Goal: Task Accomplishment & Management: Manage account settings

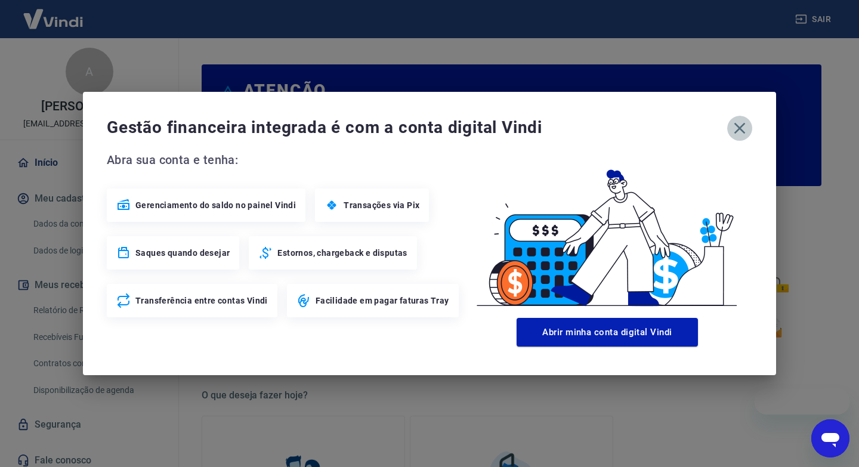
click at [741, 128] on icon "button" at bounding box center [739, 128] width 19 height 19
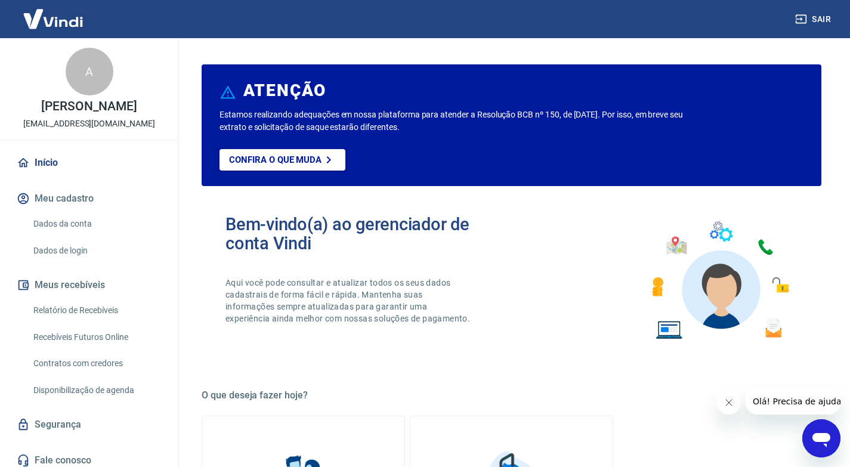
click at [58, 246] on link "Dados de login" at bounding box center [96, 251] width 135 height 24
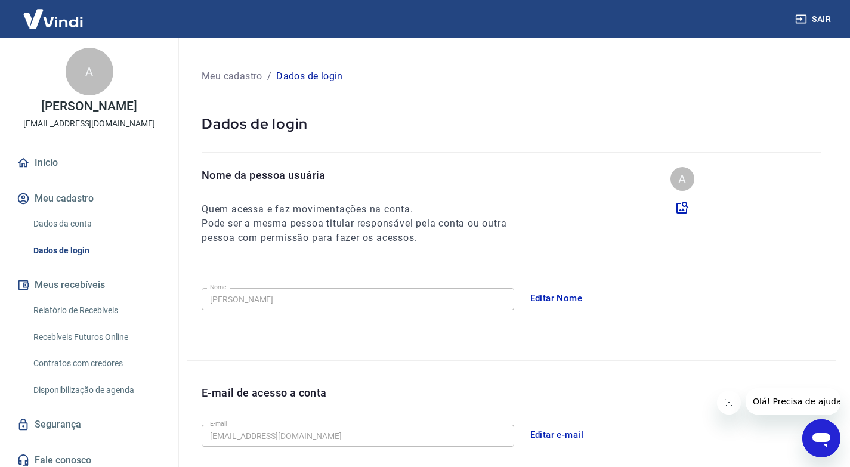
scroll to position [179, 0]
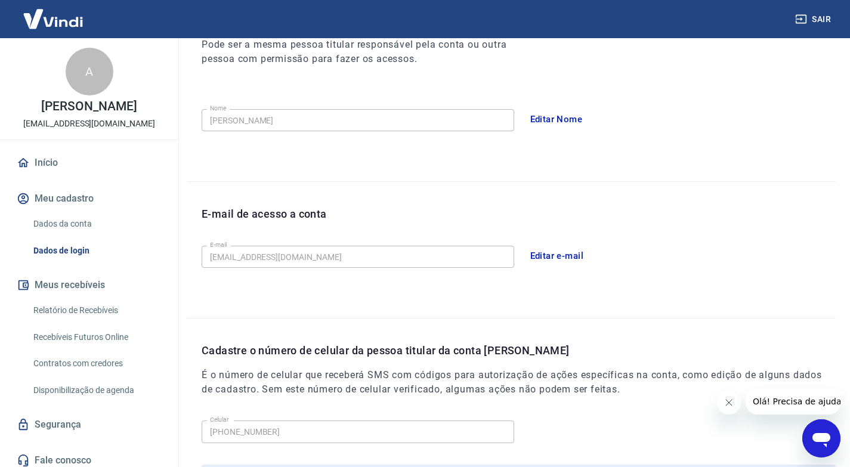
click at [823, 438] on icon "Abrir janela de mensagens" at bounding box center [821, 440] width 18 height 14
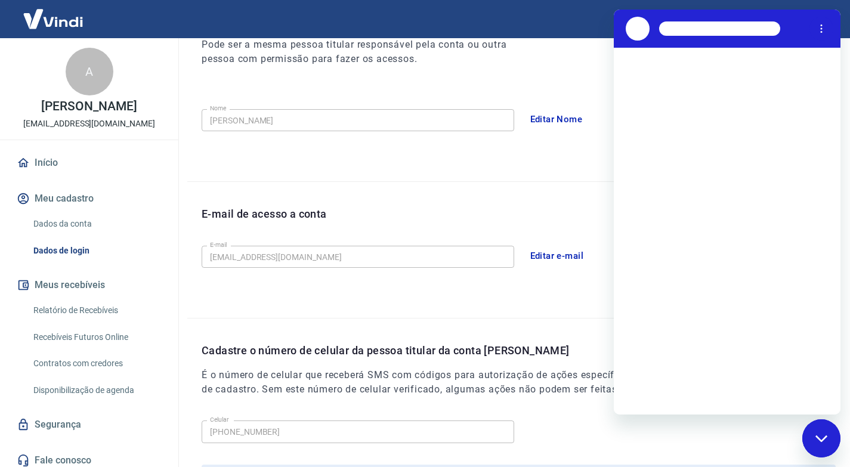
scroll to position [0, 0]
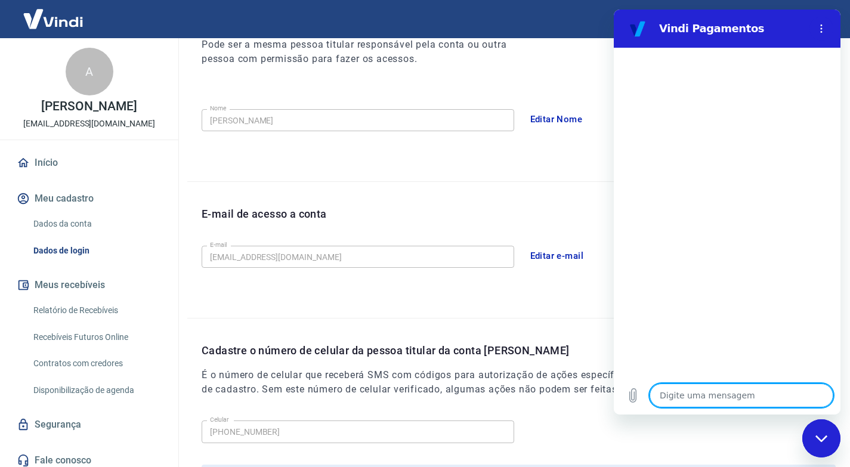
type textarea "O"
type textarea "x"
type textarea "OI"
type textarea "x"
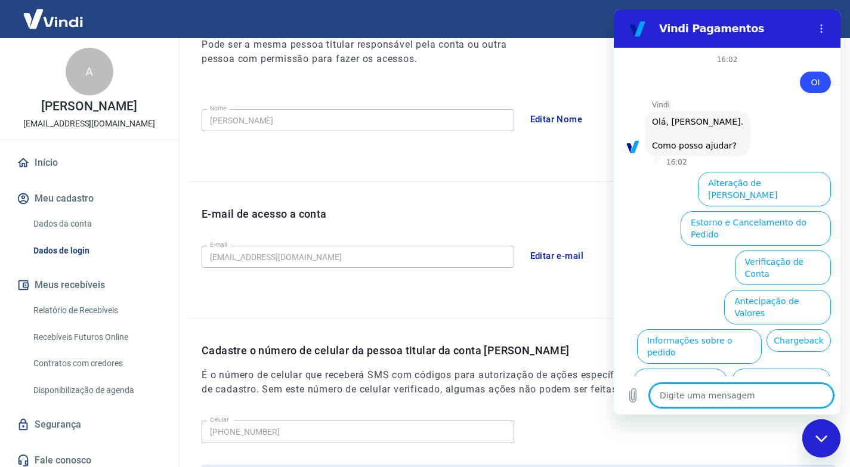
scroll to position [41, 0]
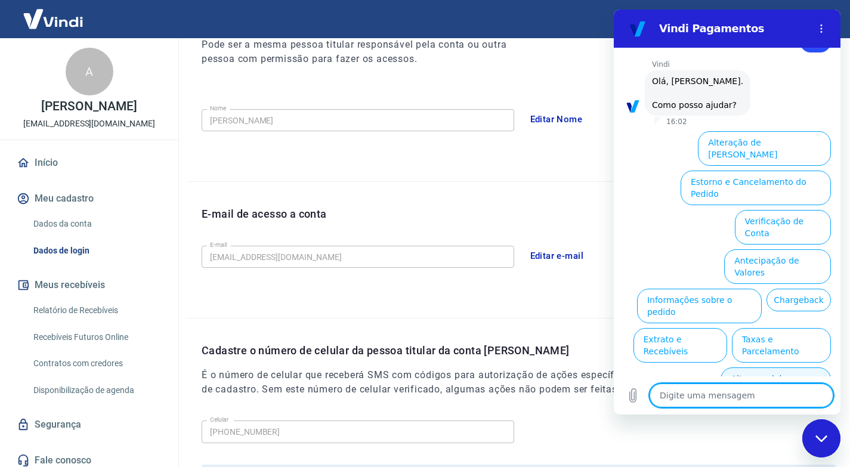
click at [761, 367] on button "Alterar celular verificado" at bounding box center [775, 384] width 110 height 35
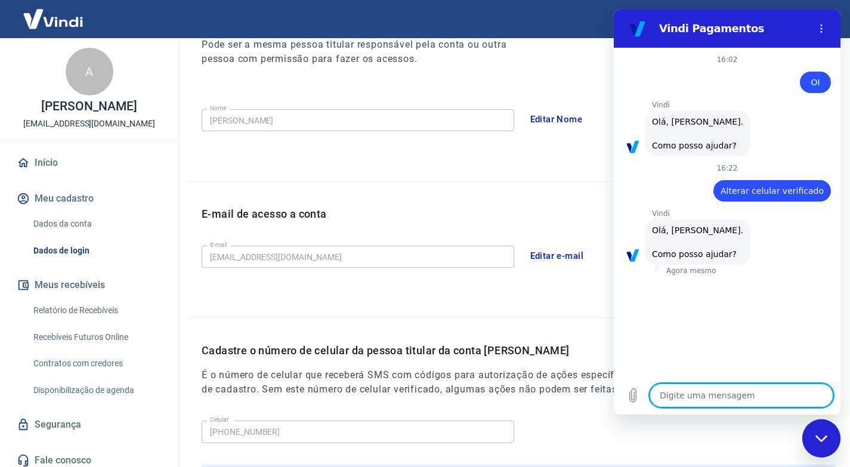
scroll to position [149, 0]
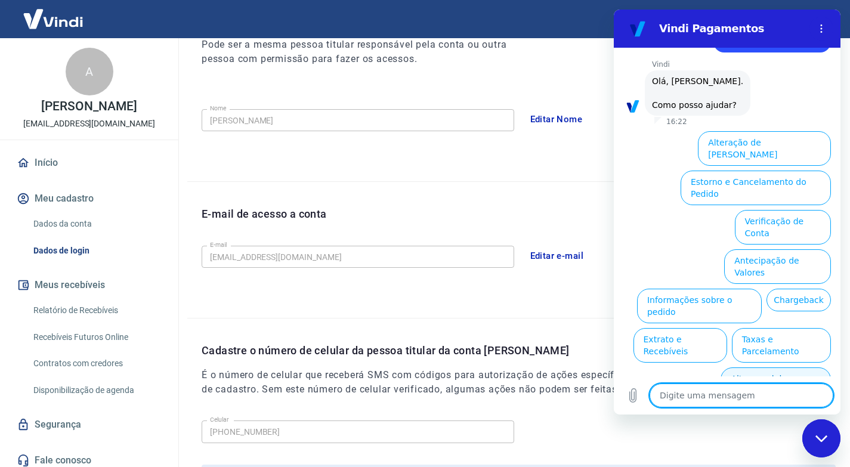
click at [769, 367] on button "Alterar celular verificado" at bounding box center [775, 384] width 110 height 35
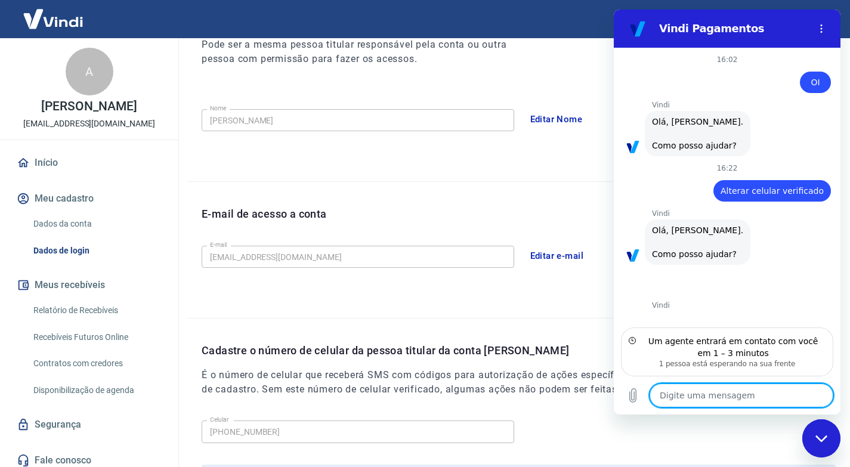
scroll to position [36, 0]
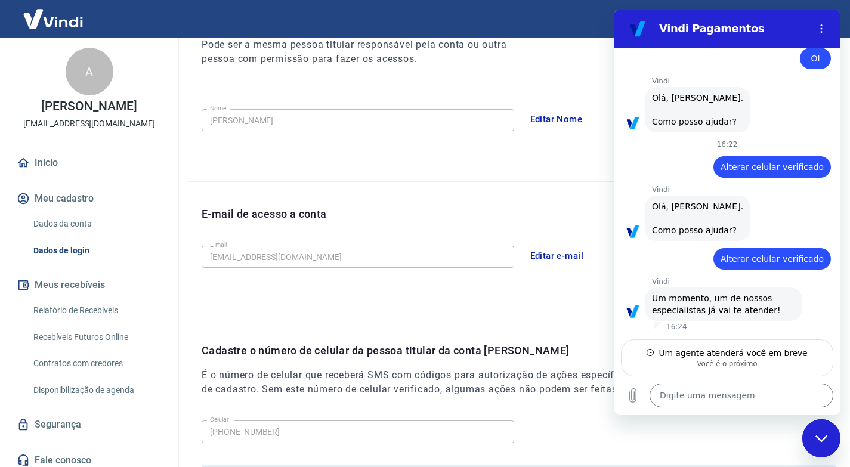
type textarea "x"
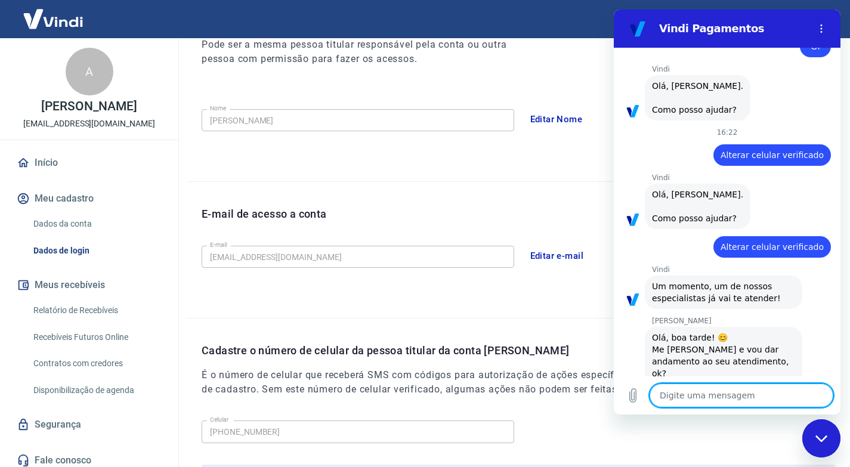
scroll to position [69, 0]
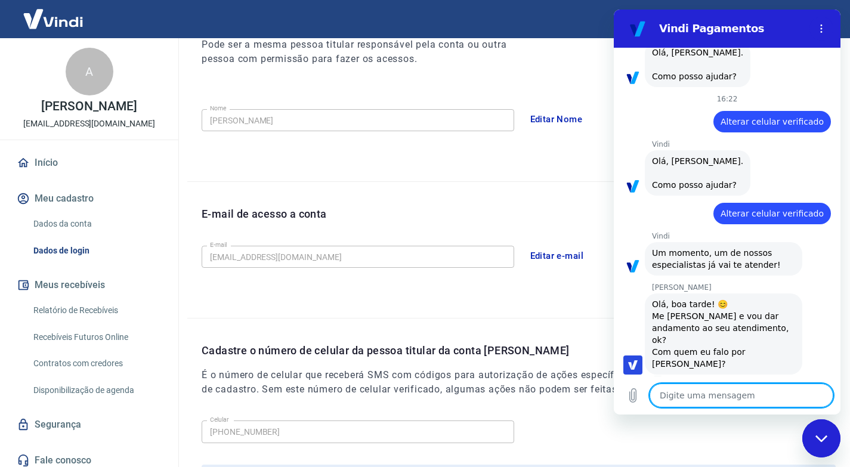
click at [699, 392] on textarea at bounding box center [741, 395] width 184 height 24
type textarea "O"
type textarea "x"
type textarea "OL"
type textarea "x"
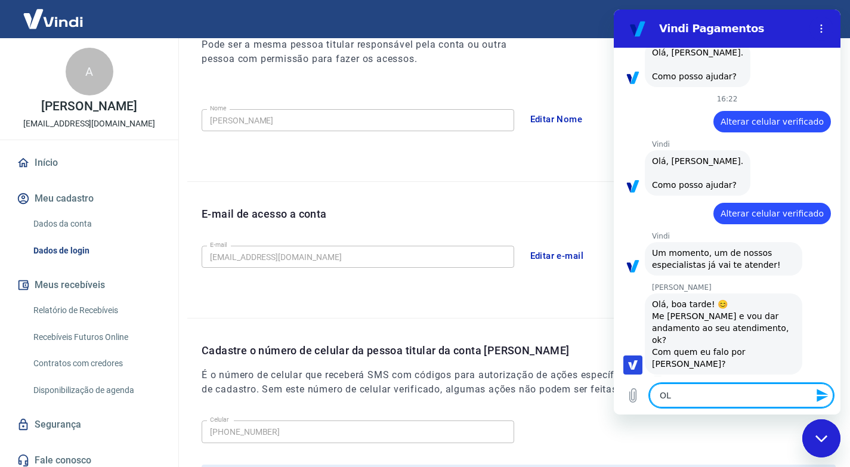
type textarea "OLÁ"
type textarea "x"
type textarea "OLÁ,"
type textarea "x"
type textarea "OLÁ,"
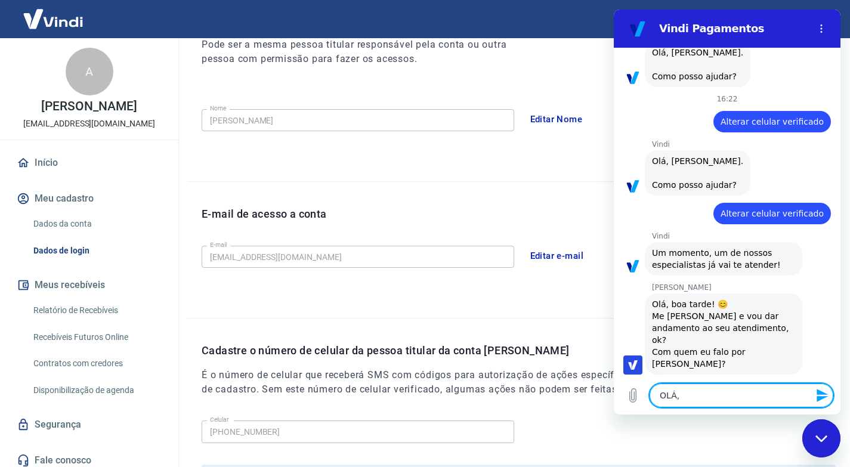
type textarea "x"
type textarea "OLÁ, J"
type textarea "x"
type textarea "OLÁ, JO"
type textarea "x"
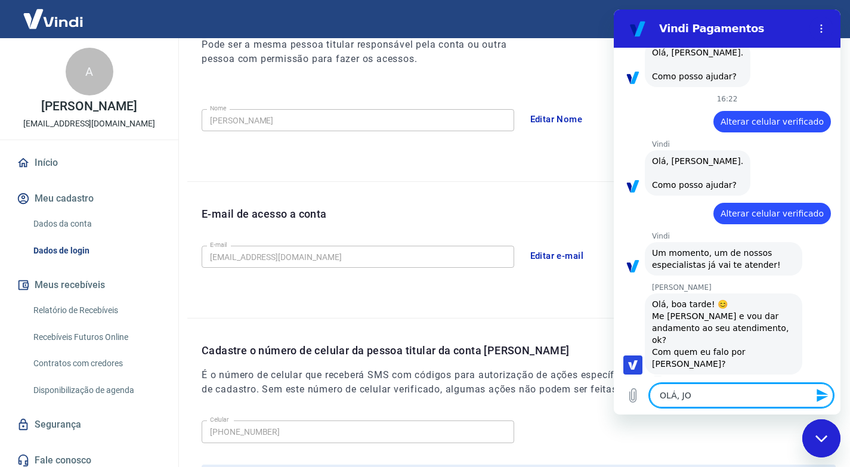
type textarea "OLÁ, JOA"
type textarea "x"
type textarea "OLÁ, JOAN"
type textarea "x"
type textarea "OLÁ, JOANA"
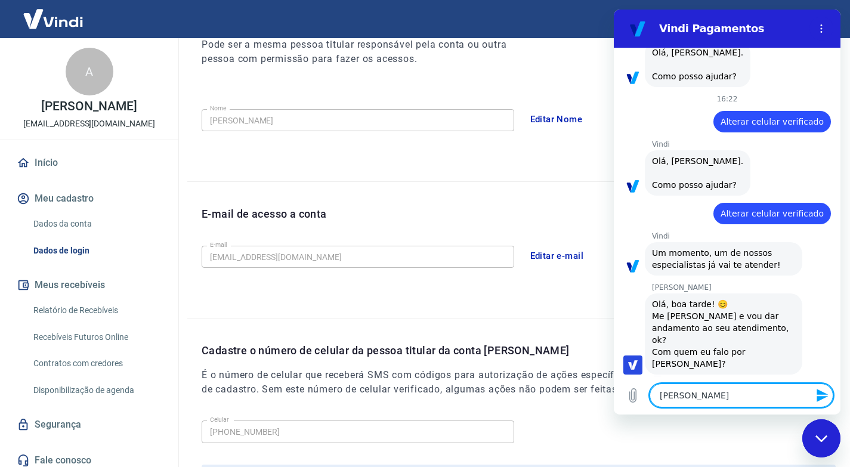
type textarea "x"
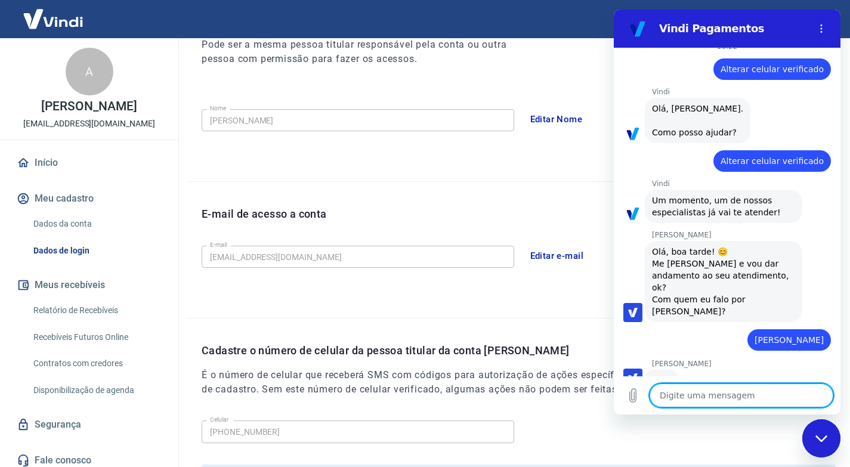
scroll to position [120, 0]
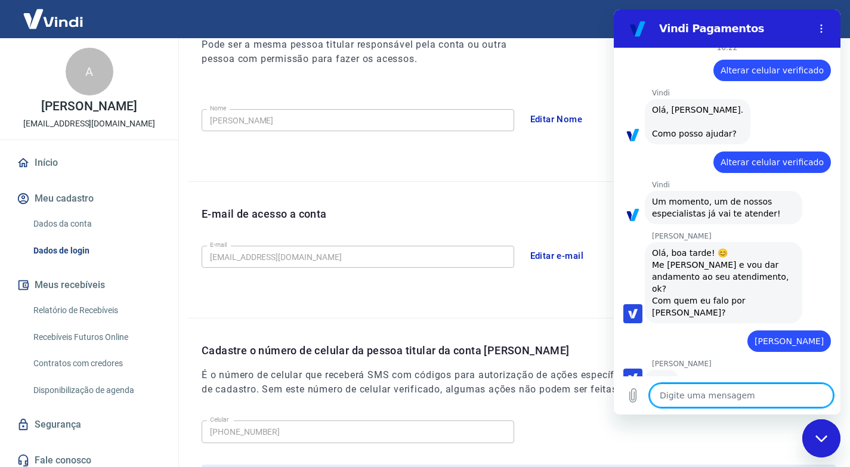
type textarea "x"
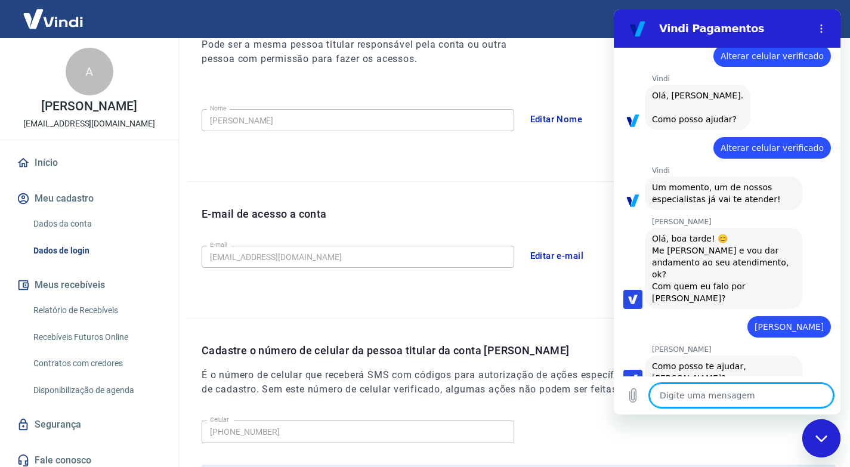
scroll to position [137, 0]
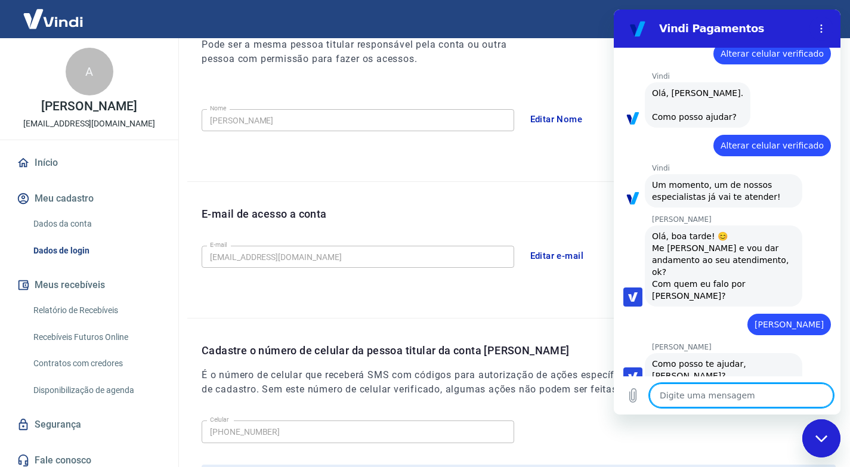
type textarea "g"
type textarea "x"
type textarea "go"
type textarea "x"
type textarea "gos"
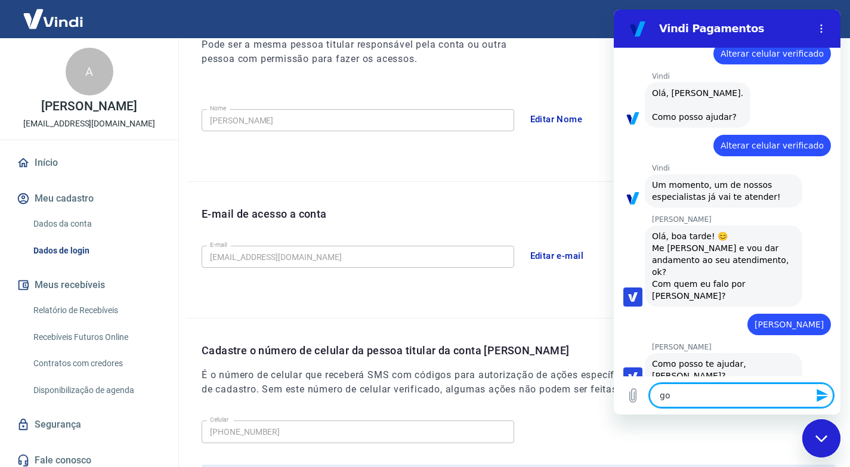
type textarea "x"
type textarea "gost"
type textarea "x"
type textarea "gosta"
type textarea "x"
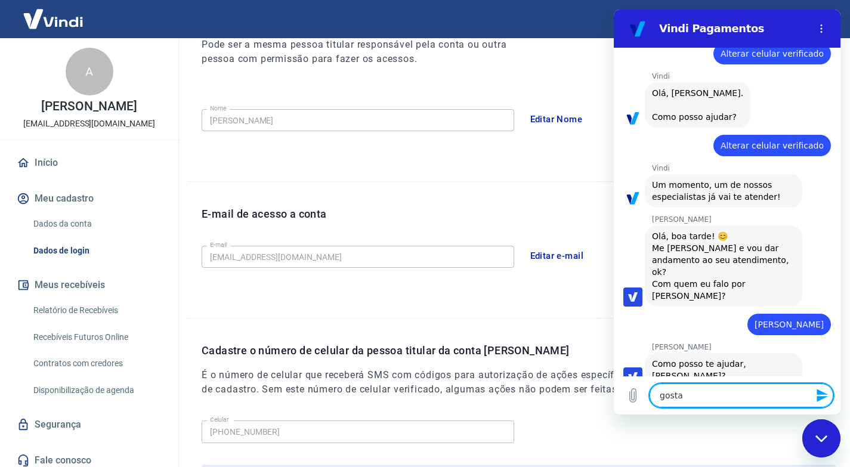
type textarea "gostar"
type textarea "x"
type textarea "gostari"
type textarea "x"
type textarea "gostaria"
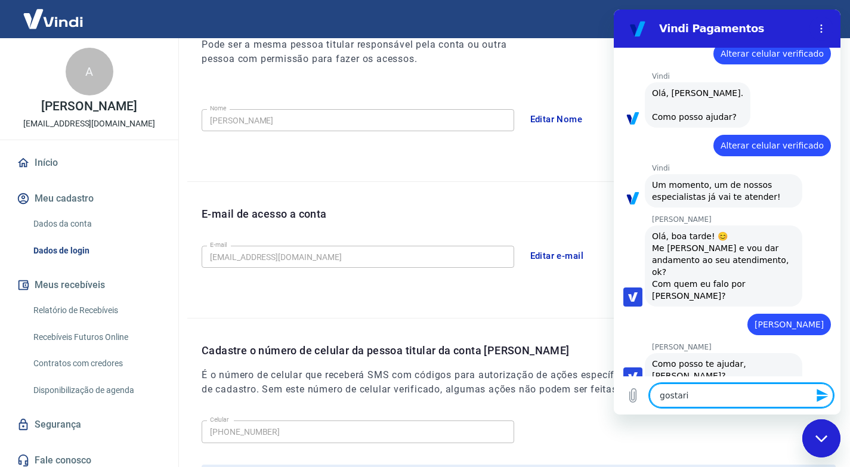
type textarea "x"
type textarea "gostaria"
type textarea "x"
type textarea "gostaria d"
type textarea "x"
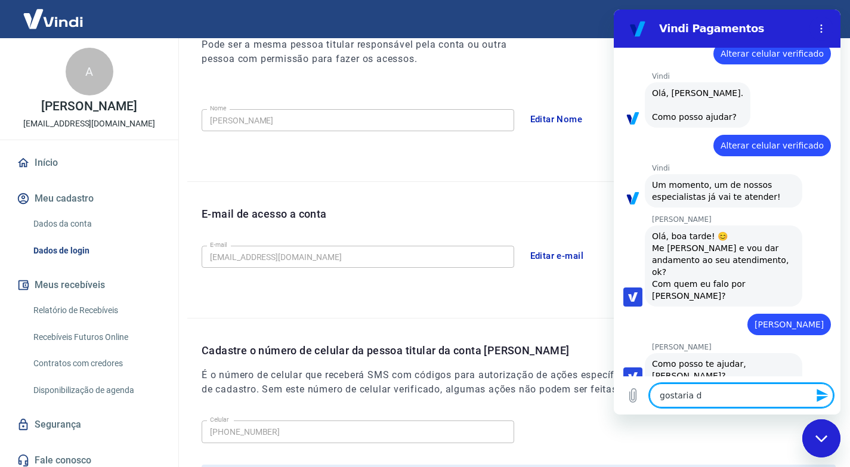
type textarea "gostaria de"
type textarea "x"
type textarea "gostaria de"
type textarea "x"
type textarea "gostaria de a"
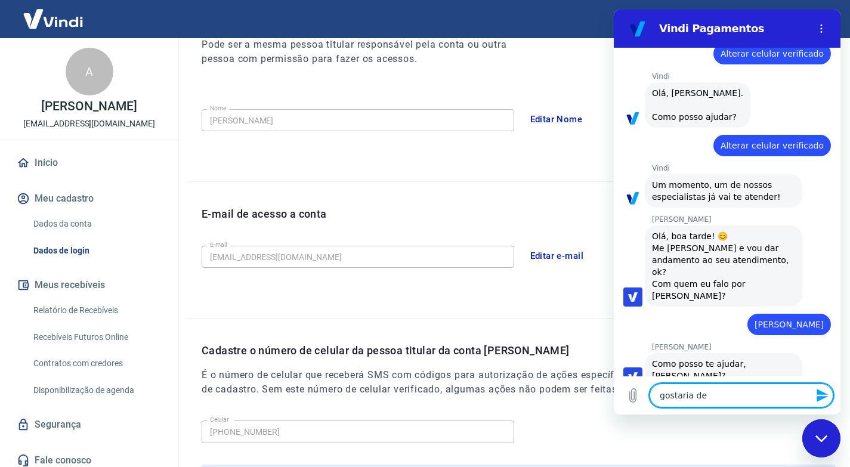
type textarea "x"
type textarea "gostaria de al"
type textarea "x"
type textarea "gostaria de alt"
type textarea "x"
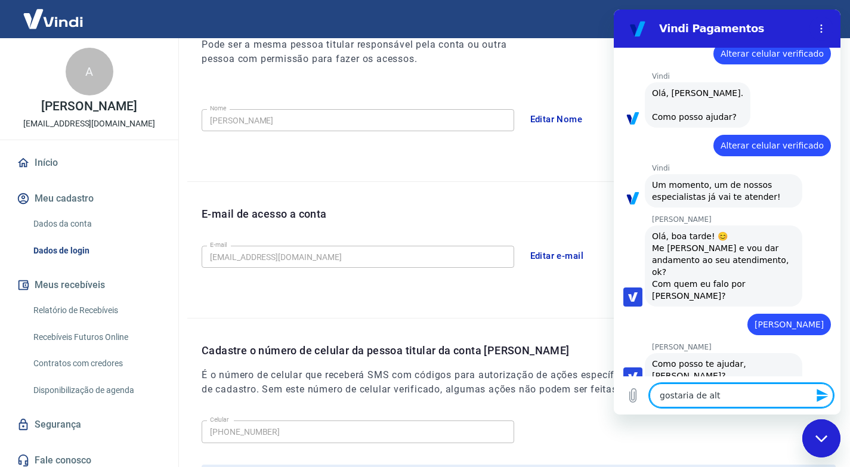
type textarea "gostaria de alte"
type textarea "x"
type textarea "gostaria de alter"
type textarea "x"
type textarea "gostaria de altera"
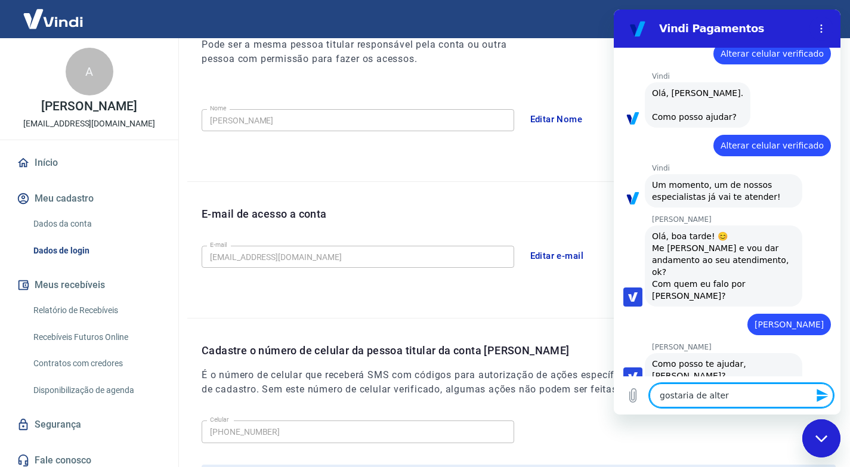
type textarea "x"
type textarea "gostaria de alterar"
type textarea "x"
type textarea "gostaria de alterar"
type textarea "x"
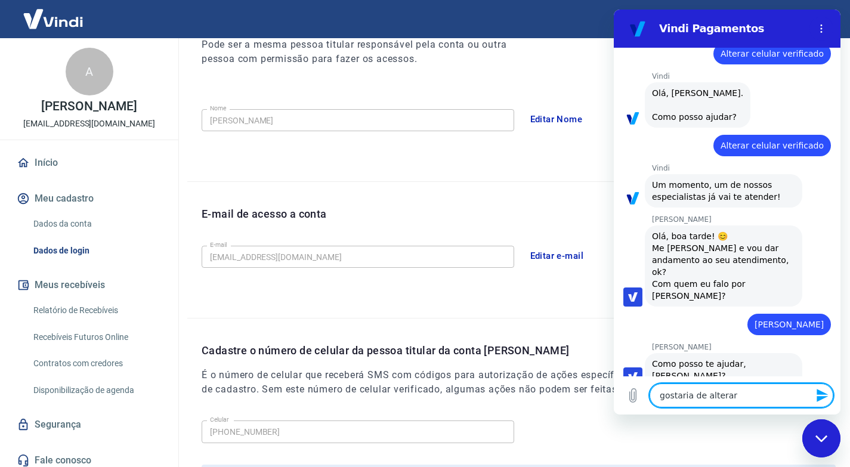
type textarea "gostaria de alterar o"
type textarea "x"
type textarea "gostaria de alterar o"
type textarea "x"
type textarea "gostaria de alterar o c"
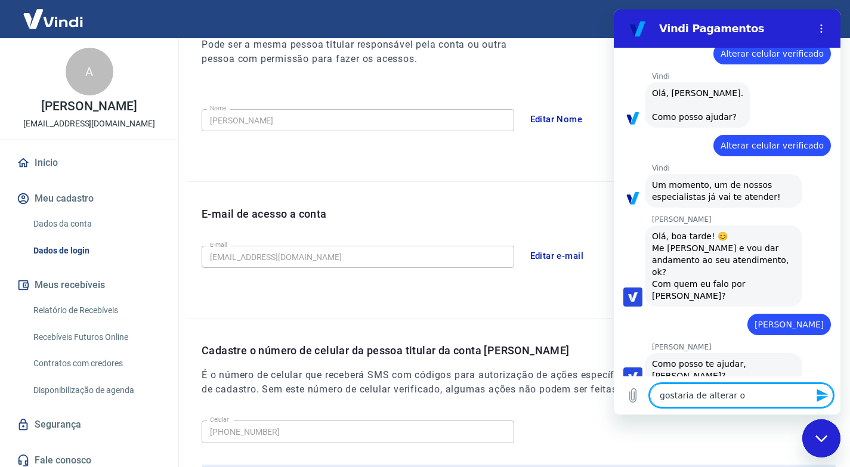
type textarea "x"
type textarea "gostaria de alterar o ce"
type textarea "x"
type textarea "gostaria de alterar o cel"
type textarea "x"
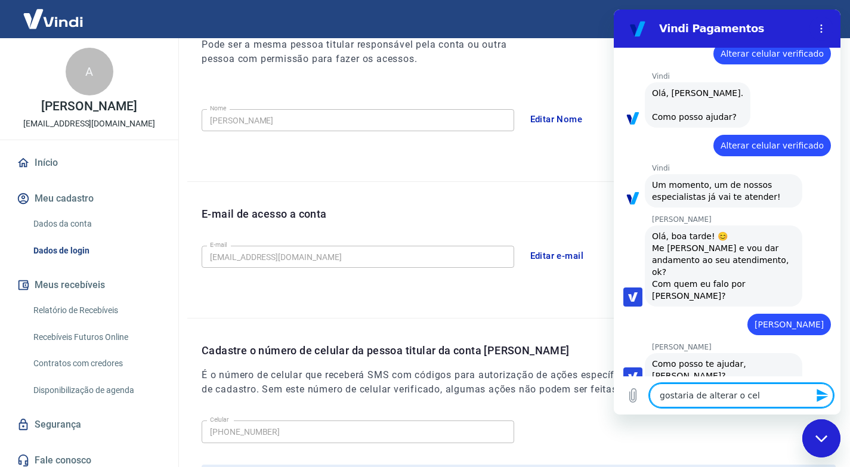
type textarea "gostaria de alterar o celu"
type textarea "x"
type textarea "gostaria de alterar o celul"
type textarea "x"
type textarea "gostaria de alterar o celula"
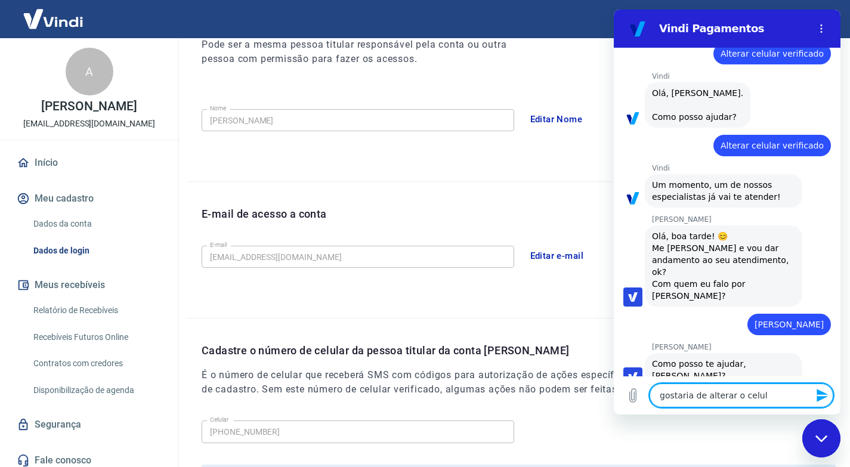
type textarea "x"
type textarea "gostaria de alterar o celular"
type textarea "x"
type textarea "gostaria de alterar o celular"
type textarea "x"
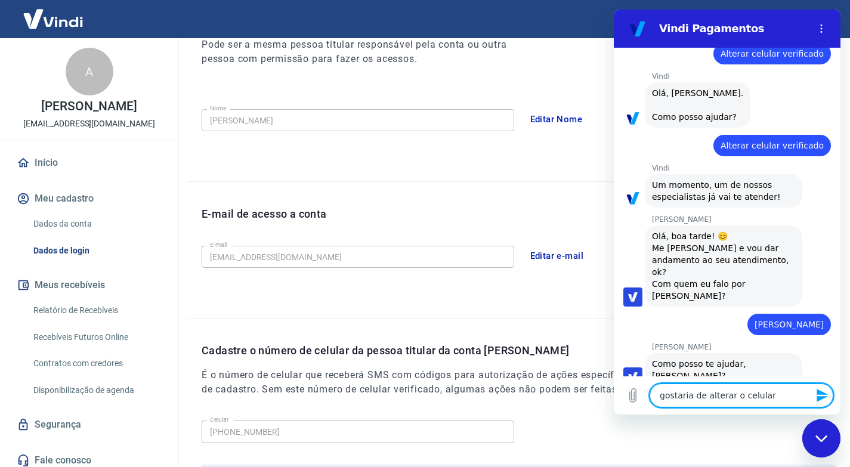
type textarea "gostaria de alterar o celular v"
type textarea "x"
type textarea "gostaria de alterar o celular ve"
type textarea "x"
type textarea "gostaria de alterar o celular ver"
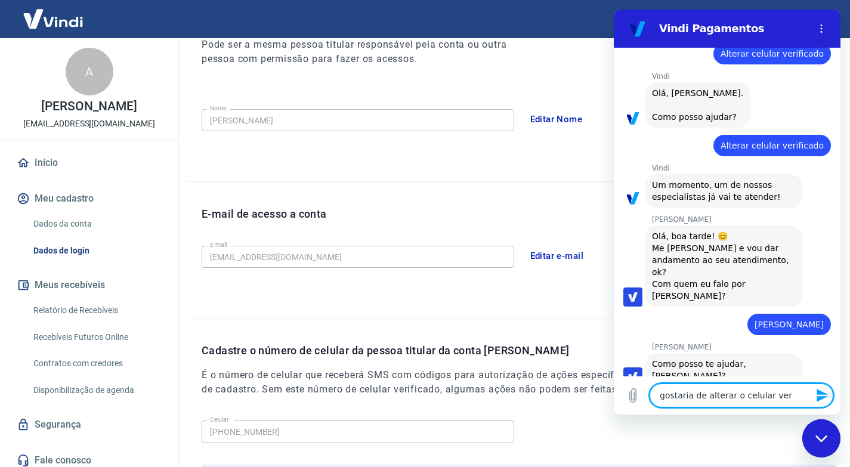
type textarea "x"
type textarea "gostaria de alterar o celular veri"
type textarea "x"
type textarea "gostaria de alterar o celular verif"
type textarea "x"
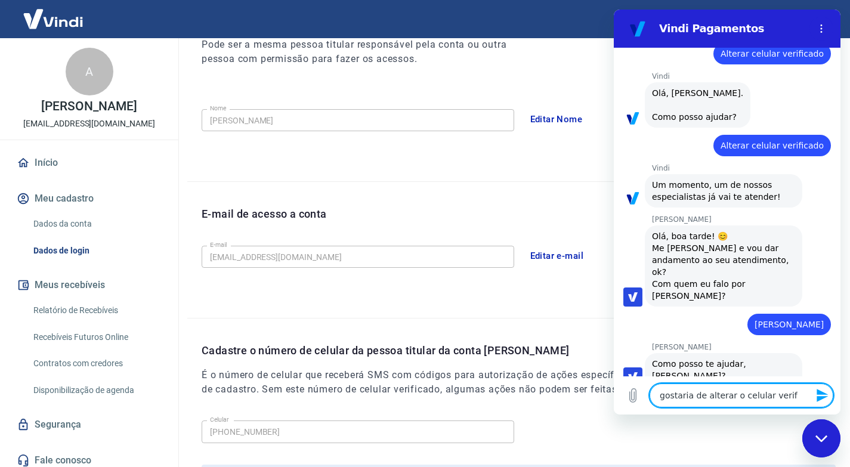
type textarea "gostaria de alterar o celular verifi"
type textarea "x"
type textarea "gostaria de alterar o celular verific"
type textarea "x"
type textarea "gostaria de alterar o celular verifica"
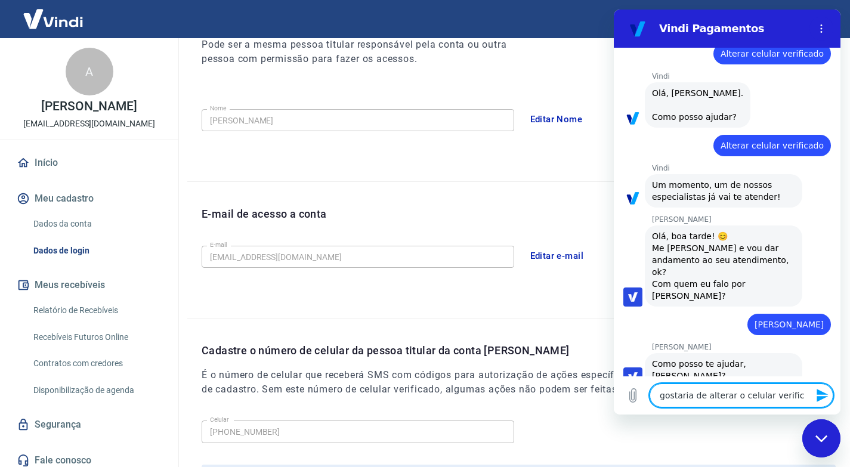
type textarea "x"
type textarea "gostaria de alterar o celular verificad"
type textarea "x"
type textarea "gostaria de alterar o celular verificado"
type textarea "x"
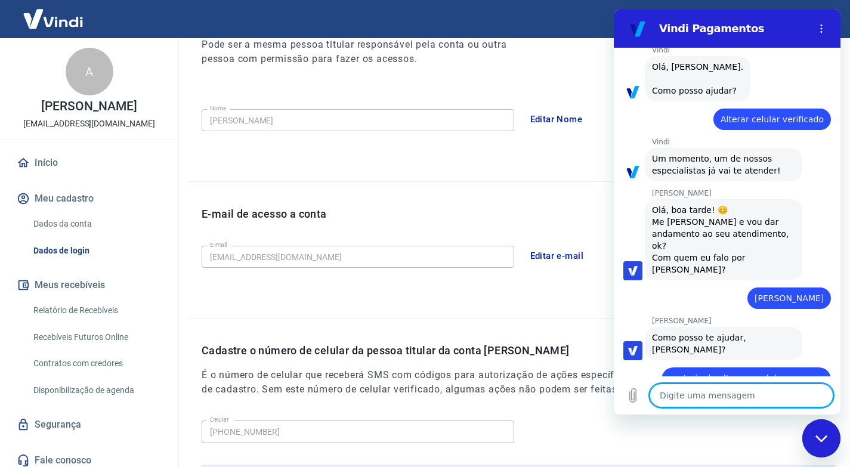
scroll to position [166, 0]
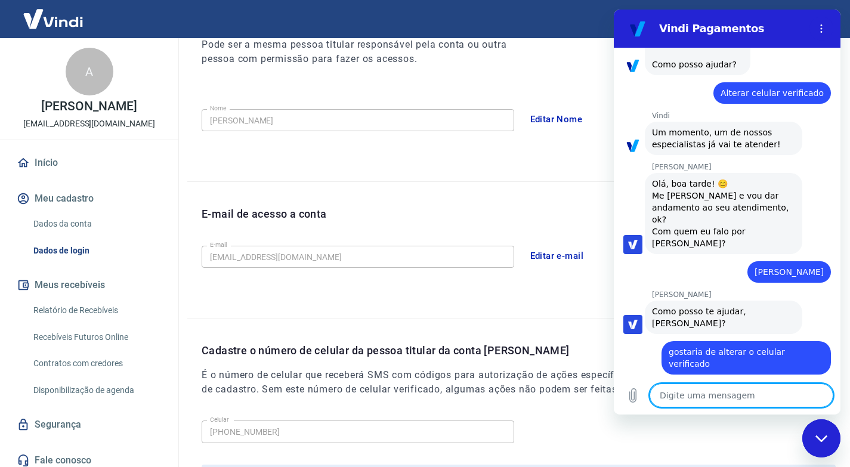
type textarea "x"
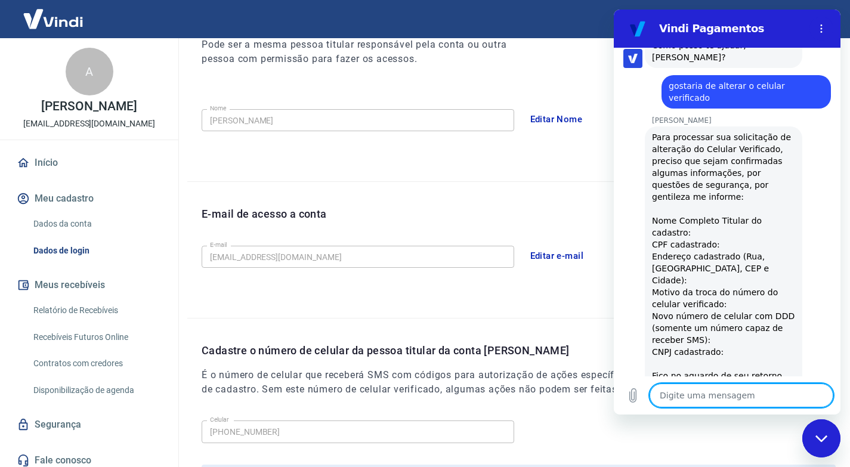
scroll to position [396, 0]
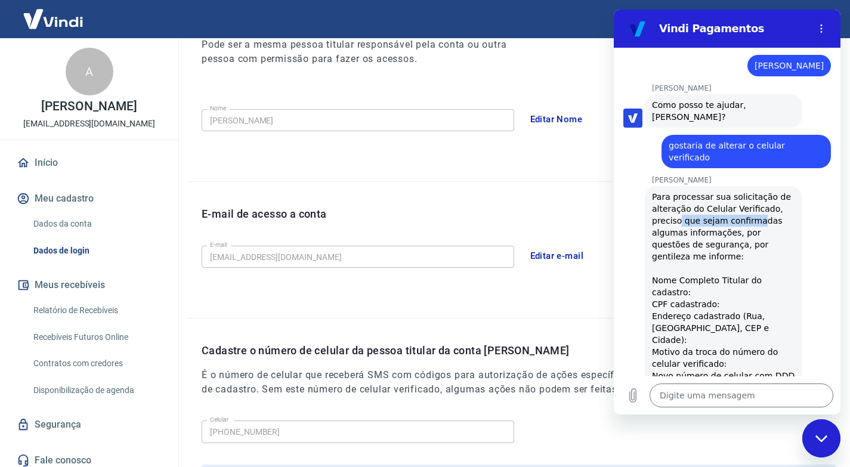
drag, startPoint x: 707, startPoint y: 187, endPoint x: 752, endPoint y: 187, distance: 44.7
click at [752, 191] on div "Para processar sua solicitação de alteração do Celular Verificado, preciso que …" at bounding box center [723, 328] width 143 height 274
click at [765, 199] on div "Para processar sua solicitação de alteração do Celular Verificado, preciso que …" at bounding box center [723, 328] width 143 height 274
drag, startPoint x: 698, startPoint y: 205, endPoint x: 714, endPoint y: 227, distance: 27.2
click at [732, 210] on div "Para processar sua solicitação de alteração do Celular Verificado, preciso que …" at bounding box center [723, 328] width 143 height 274
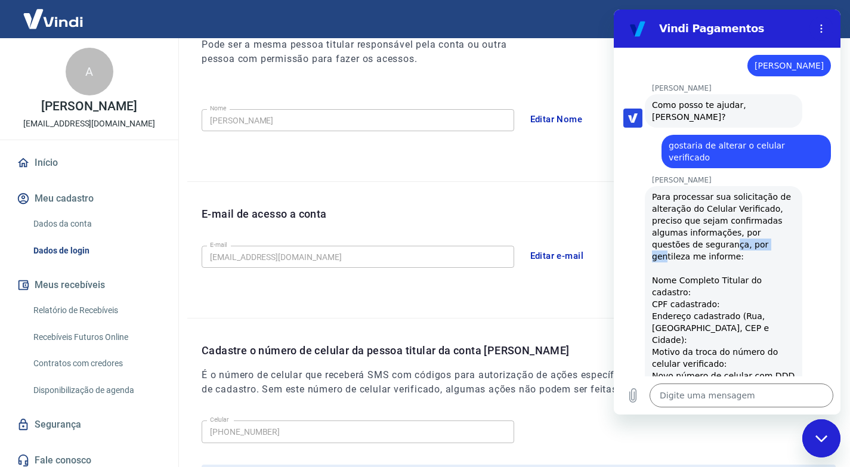
scroll to position [456, 0]
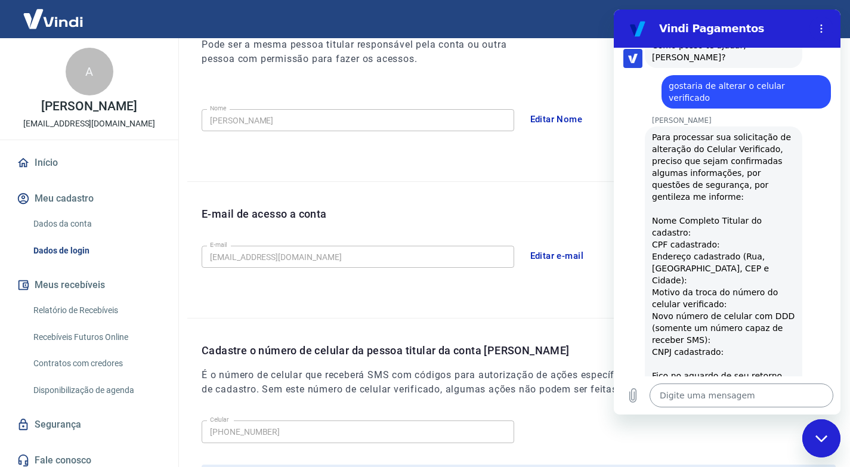
click at [688, 397] on textarea at bounding box center [741, 395] width 184 height 24
type textarea "A"
type textarea "x"
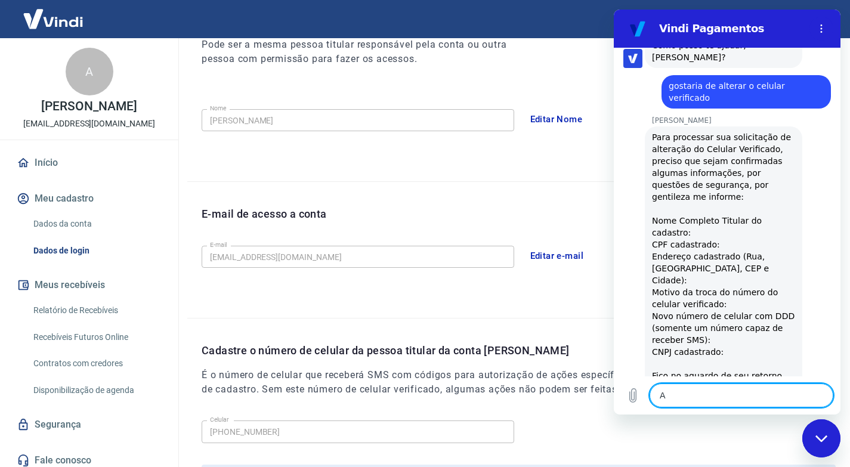
type textarea "Al"
type textarea "x"
type textarea "Alf"
type textarea "x"
type textarea "Alfr"
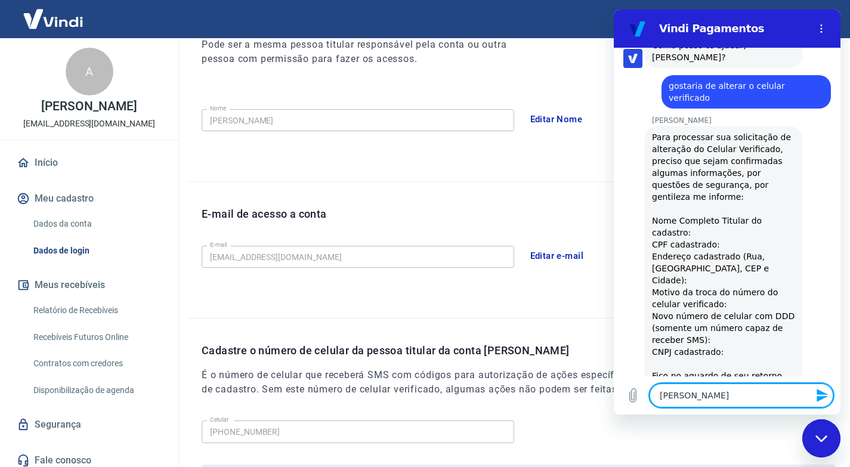
type textarea "x"
type textarea "Alfre"
type textarea "x"
type textarea "Alfred"
type textarea "x"
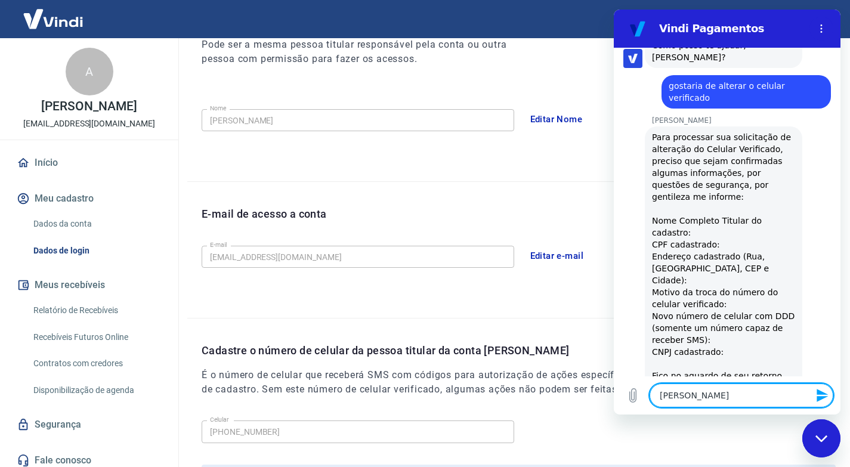
type textarea "Alfredo"
type textarea "x"
type textarea "Alfredo"
type textarea "x"
type textarea "Alfredo T"
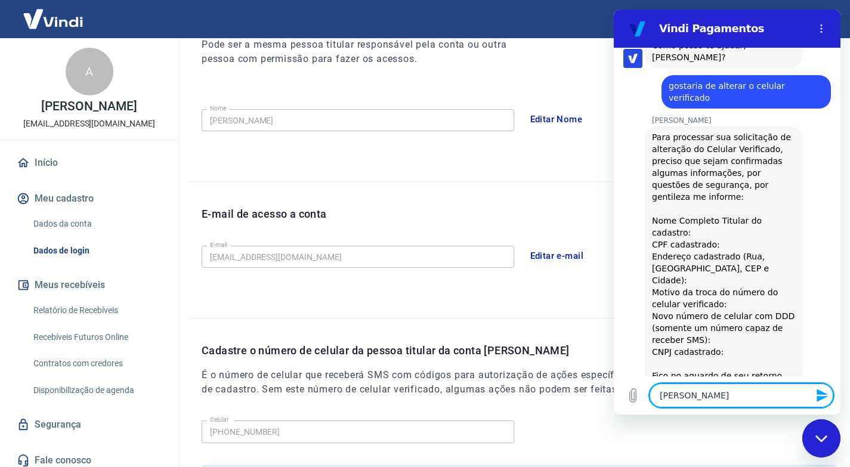
type textarea "x"
type textarea "Alfredo To"
type textarea "x"
type textarea "Alfredo Tom"
type textarea "x"
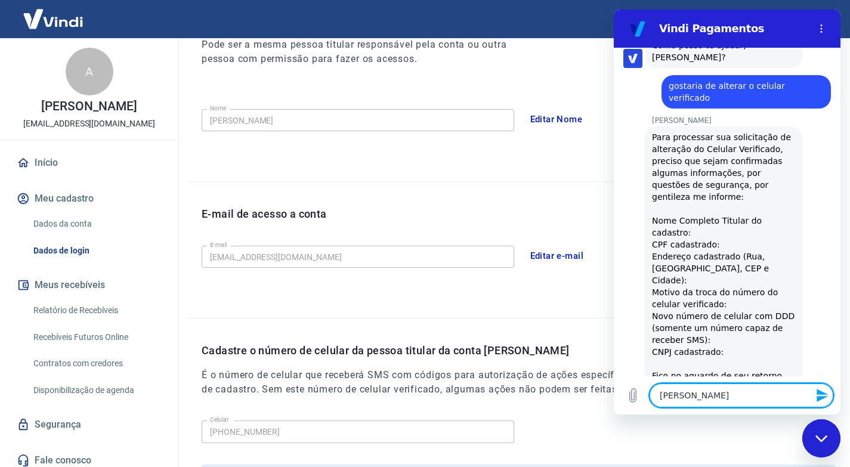
type textarea "Alfredo Tome"
type textarea "x"
type textarea "Alfredo Tome"
type textarea "x"
type textarea "Alfredo Tome 0"
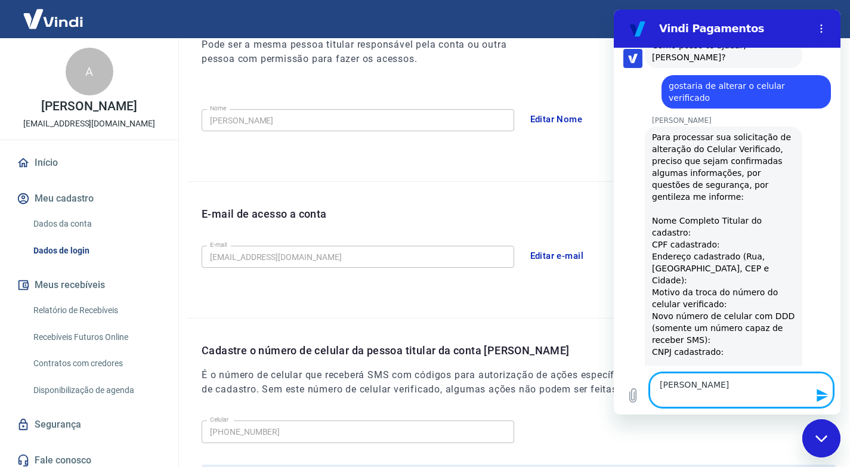
type textarea "x"
type textarea "Alfredo Tome 01"
type textarea "x"
type textarea "Alfredo Tome 011"
type textarea "x"
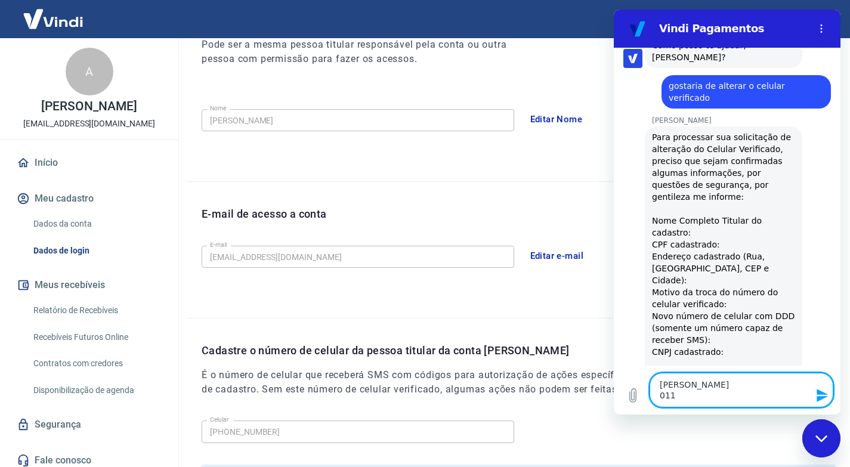
type textarea "Alfredo Tome 0119"
type textarea "x"
type textarea "Alfredo Tome 01196"
type textarea "x"
type textarea "Alfredo Tome 011961"
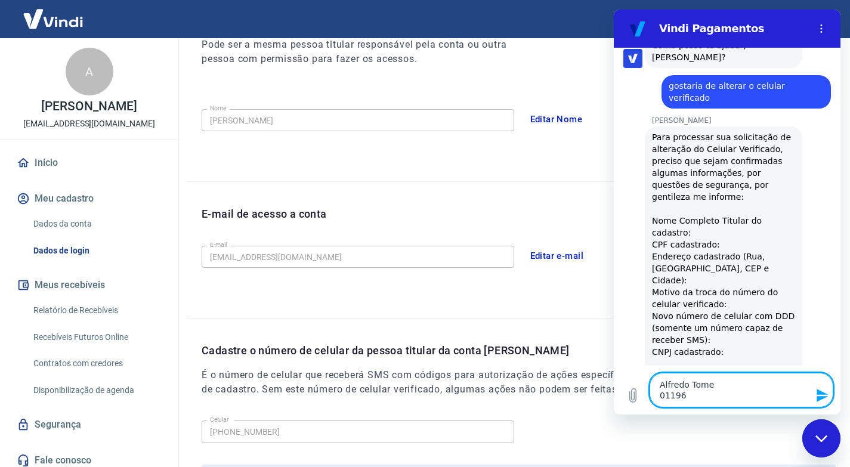
type textarea "x"
type textarea "Alfredo Tome 0119616"
type textarea "x"
type textarea "Alfredo Tome 01196164"
type textarea "x"
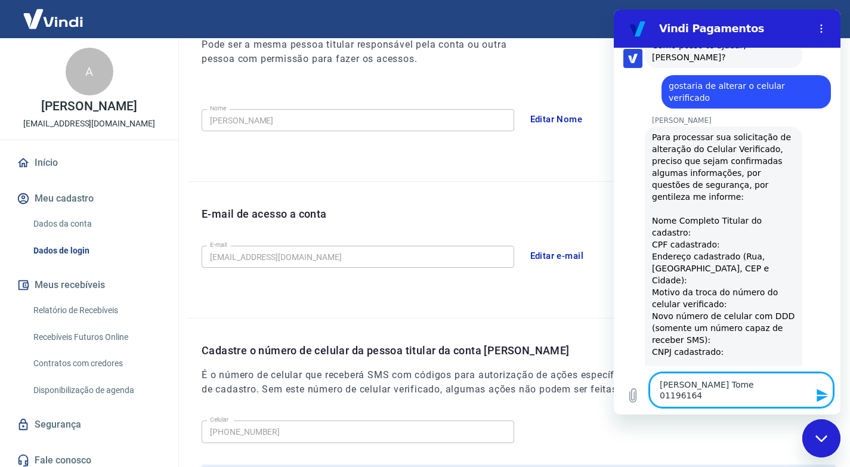
type textarea "Alfredo Tome 011961640"
type textarea "x"
type textarea "Alfredo Tome 0119616408"
type textarea "x"
type textarea "Alfredo Tome 01196164088"
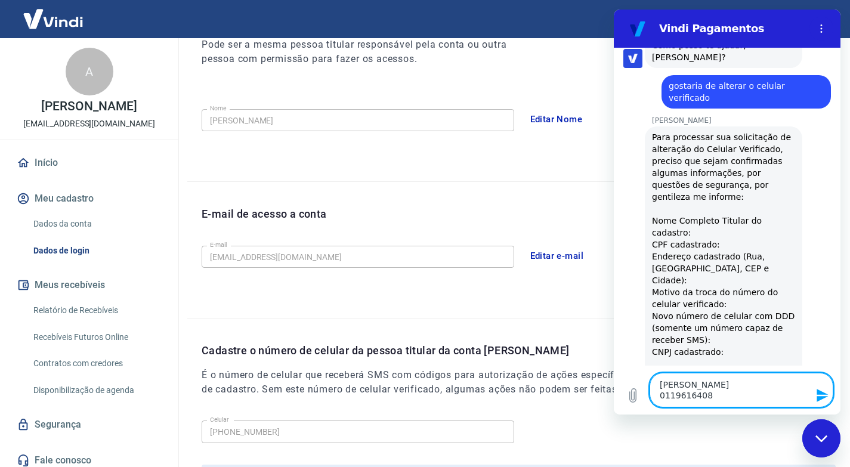
type textarea "x"
type textarea "Alfredo Tome 01196164088"
type textarea "x"
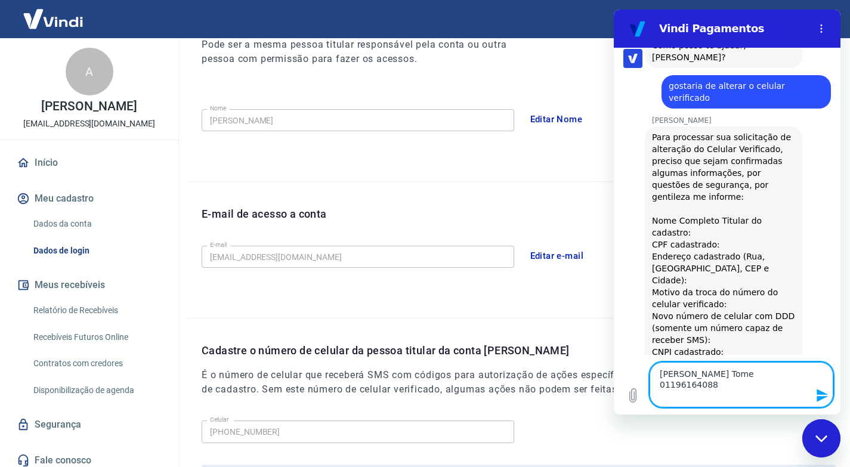
type textarea "Alfredo Tome 01196164088 B"
type textarea "x"
type textarea "Alfredo Tome 01196164088 BR"
type textarea "x"
type textarea "Alfredo Tome 01196164088 BR"
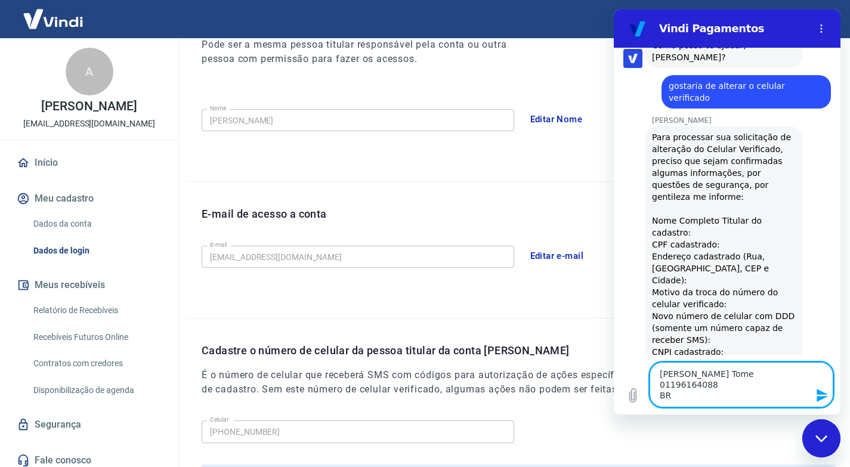
type textarea "x"
type textarea "Alfredo Tome 01196164088 BR 1"
type textarea "x"
type textarea "Alfredo Tome 01196164088 BR 11"
type textarea "x"
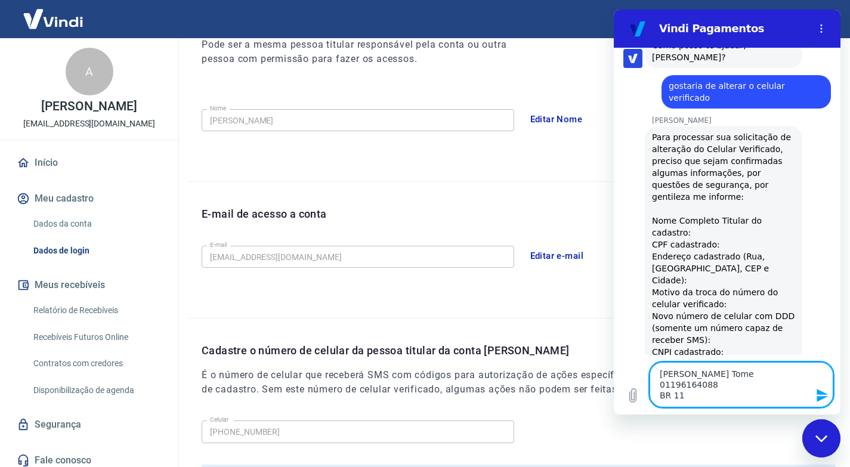
type textarea "Alfredo Tome 01196164088 BR 116"
type textarea "x"
type textarea "Alfredo Tome 01196164088 BR 116,"
type textarea "x"
type textarea "Alfredo Tome 01196164088 BR 116,"
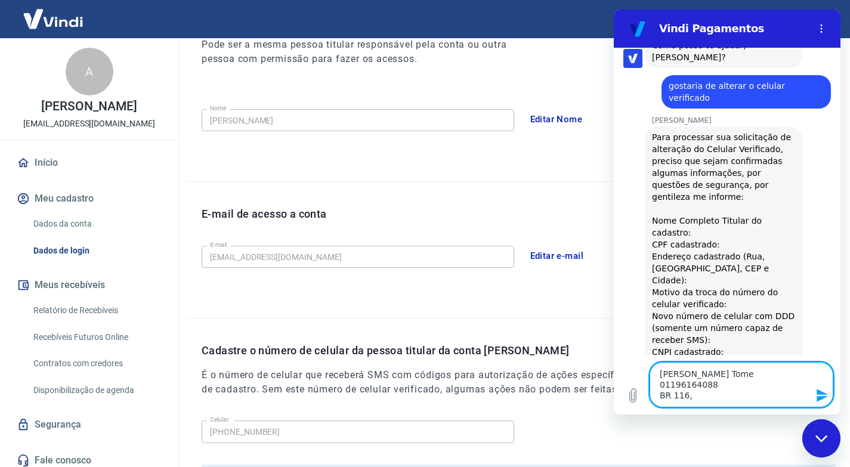
type textarea "x"
type textarea "Alfredo Tome 01196164088 BR 116, K"
type textarea "x"
type textarea "Alfredo Tome 01196164088 BR 116, Km"
type textarea "x"
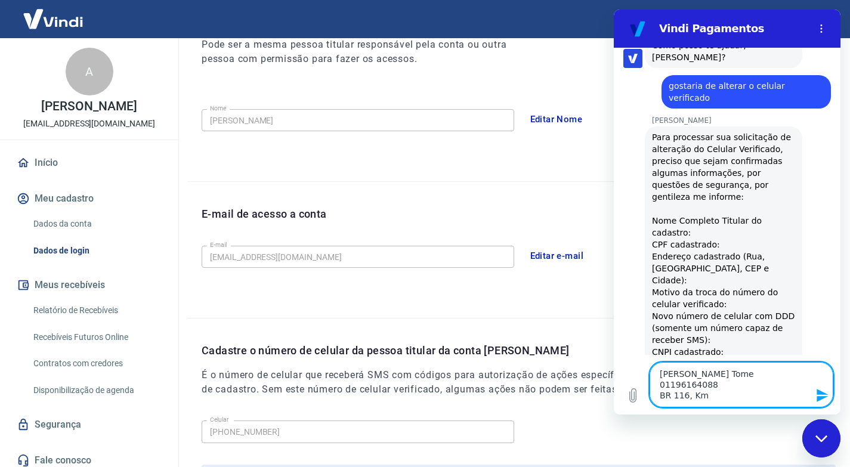
type textarea "Alfredo Tome 01196164088 BR 116, Km"
type textarea "x"
type textarea "Alfredo Tome 01196164088 BR 116, Km 1"
type textarea "x"
type textarea "Alfredo Tome 01196164088 BR 116, Km 11"
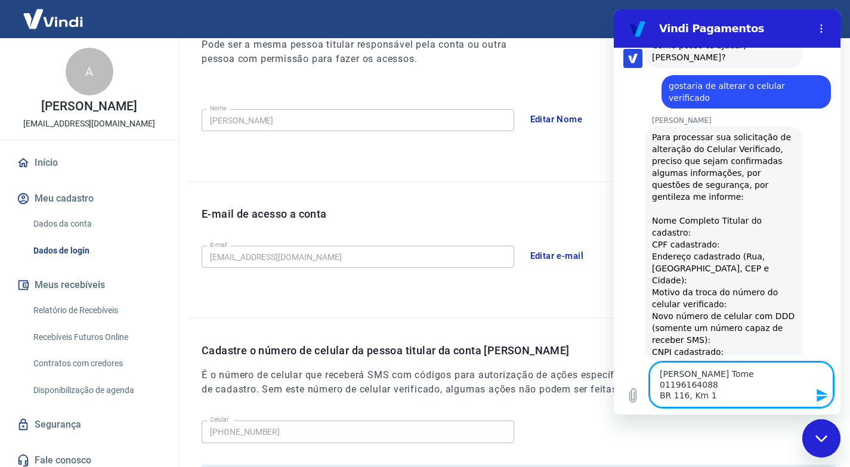
type textarea "x"
type textarea "Alfredo Tome 01196164088 BR 116, Km 112"
type textarea "x"
type textarea "Alfredo Tome 01196164088 BR 116, Km 112,"
type textarea "x"
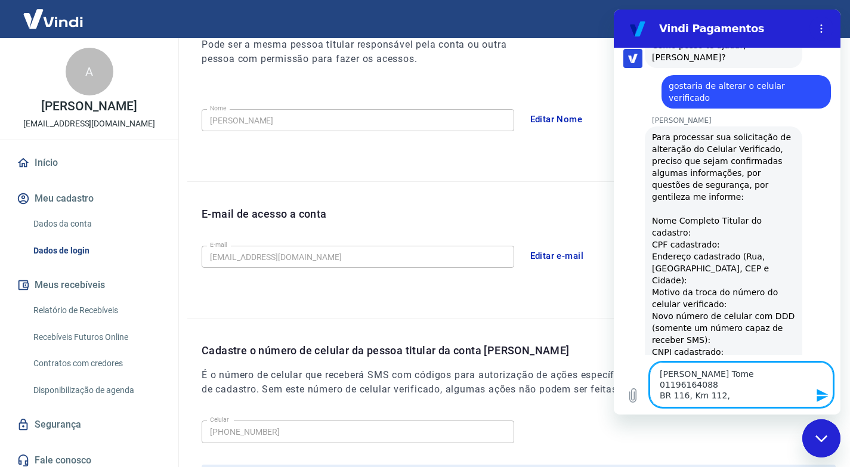
type textarea "Alfredo Tome 01196164088 BR 116, Km 112,"
type textarea "x"
type textarea "Alfredo Tome 01196164088 BR 116, Km 112, n"
type textarea "x"
type textarea "Alfredo Tome 01196164088 BR 116, Km 112, n"
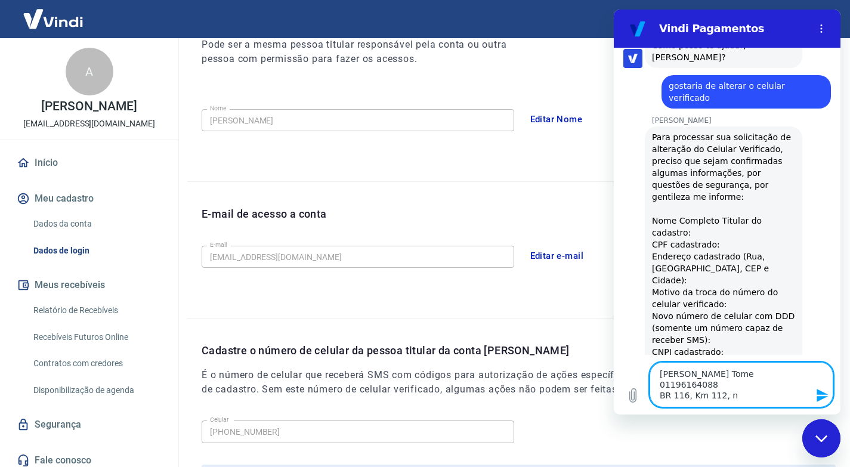
type textarea "x"
type textarea "Alfredo Tome 01196164088 BR 116, Km 112, n 2"
type textarea "x"
type textarea "Alfredo Tome 01196164088 BR 116, Km 112, n 22"
type textarea "x"
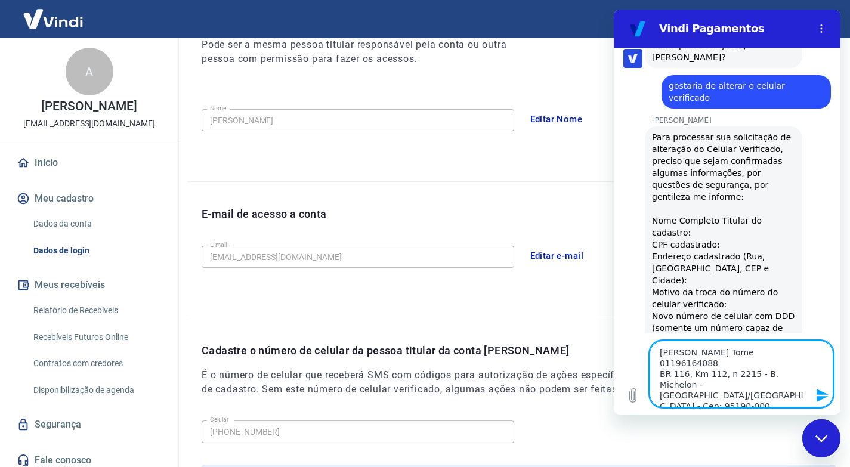
drag, startPoint x: 714, startPoint y: 395, endPoint x: 646, endPoint y: 395, distance: 67.4
click at [646, 395] on div "Digite uma mensagem Alfredo Tome 01196164088 BR 116, Km 112, n 2215 - B. Michel…" at bounding box center [727, 373] width 227 height 81
click at [752, 397] on textarea "Alfredo Tome 01196164088 BR 116, Km 112, n 2215 - B. Michelon - São Marcos/RS -…" at bounding box center [741, 373] width 184 height 67
click at [712, 394] on textarea "Alfredo Tome 01196164088 BR 116, Km 112, n 2215 - B. Michelon - São Marcos/RS -…" at bounding box center [741, 373] width 184 height 67
click at [782, 397] on textarea "Alfredo Tome 01196164088 BR 116, Km 112, n 2215 - B. Michelon - São Marcos/RS -…" at bounding box center [741, 373] width 184 height 67
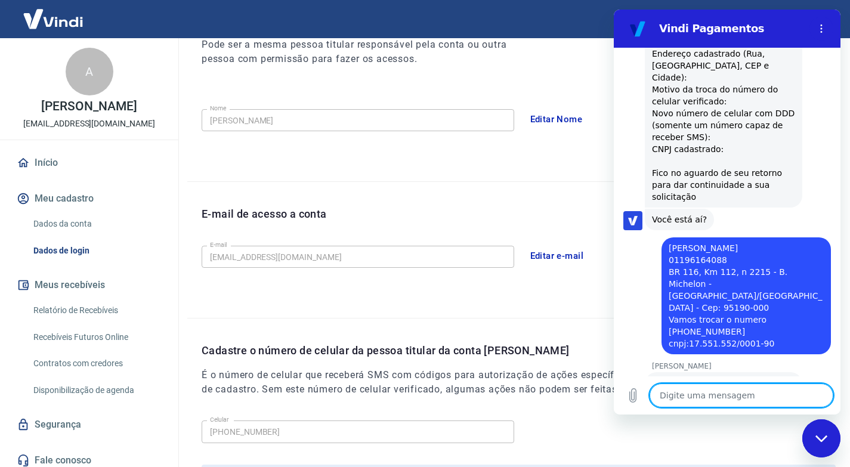
scroll to position [874, 0]
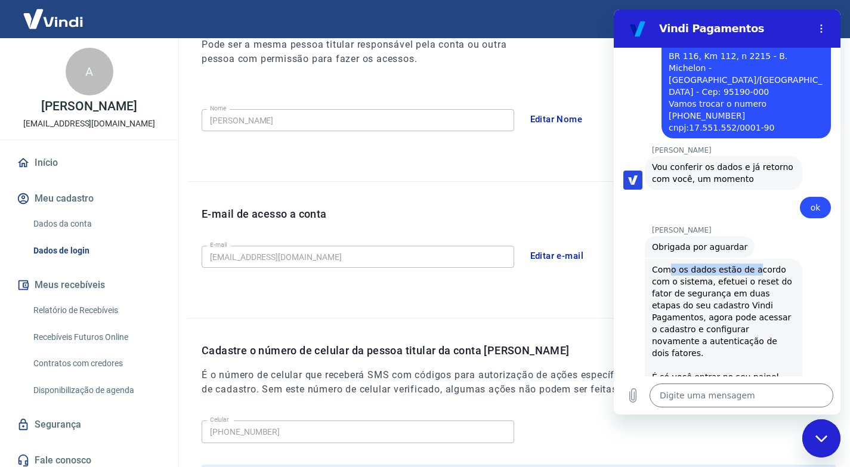
drag, startPoint x: 671, startPoint y: 199, endPoint x: 750, endPoint y: 199, distance: 78.7
click at [750, 264] on div "Como os dados estão de acordo com o sistema, efetuei o reset do fator de segura…" at bounding box center [723, 341] width 143 height 155
click at [753, 264] on div "Como os dados estão de acordo com o sistema, efetuei o reset do fator de segura…" at bounding box center [723, 341] width 143 height 155
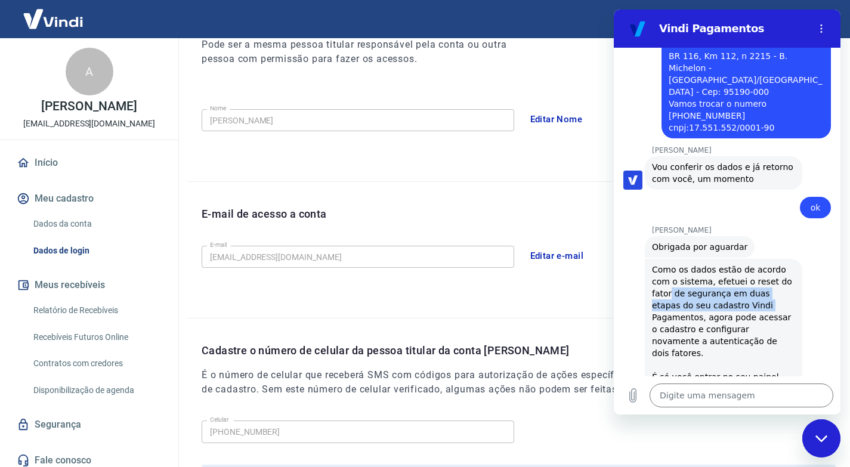
drag, startPoint x: 714, startPoint y: 225, endPoint x: 735, endPoint y: 228, distance: 21.0
click at [735, 264] on div "Como os dados estão de acordo com o sistema, efetuei o reset do fator de segura…" at bounding box center [723, 341] width 143 height 155
drag, startPoint x: 702, startPoint y: 247, endPoint x: 739, endPoint y: 247, distance: 37.0
click at [739, 264] on div "Como os dados estão de acordo com o sistema, efetuei o reset do fator de segura…" at bounding box center [723, 341] width 143 height 155
drag, startPoint x: 710, startPoint y: 258, endPoint x: 735, endPoint y: 258, distance: 25.0
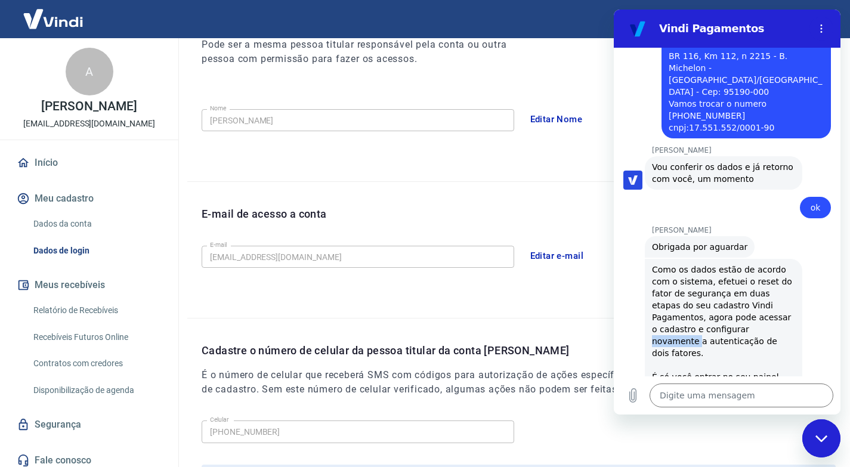
click at [735, 264] on div "Como os dados estão de acordo com o sistema, efetuei o reset do fator de segura…" at bounding box center [723, 341] width 143 height 155
drag, startPoint x: 694, startPoint y: 267, endPoint x: 755, endPoint y: 267, distance: 60.8
click at [755, 267] on div "Como os dados estão de acordo com o sistema, efetuei o reset do fator de segura…" at bounding box center [723, 341] width 143 height 155
drag, startPoint x: 698, startPoint y: 290, endPoint x: 767, endPoint y: 291, distance: 68.6
click at [767, 291] on div "Como os dados estão de acordo com o sistema, efetuei o reset do fator de segura…" at bounding box center [723, 341] width 143 height 155
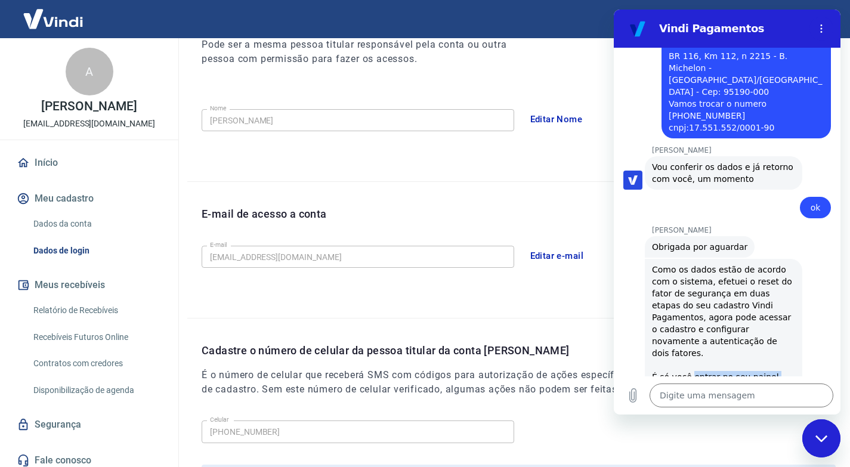
click at [688, 384] on link "https://signin.yapay.com.br/login/intermediador" at bounding box center [727, 389] width 102 height 10
click at [75, 21] on img at bounding box center [53, 19] width 78 height 36
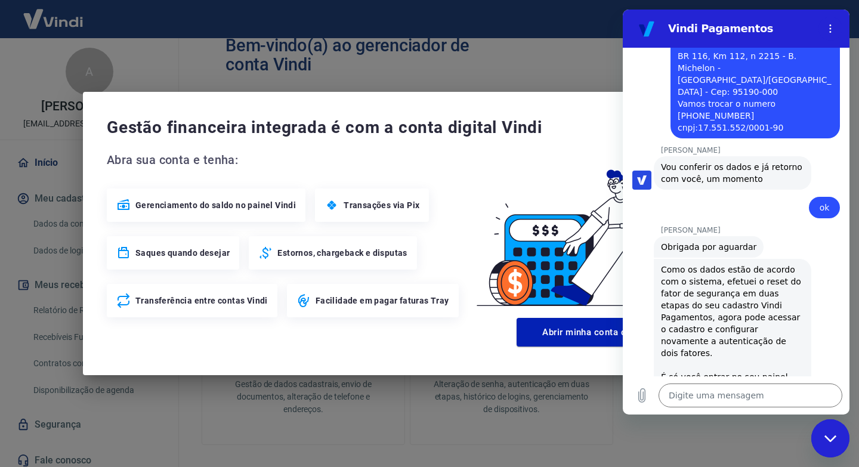
click at [751, 27] on h2 "Vindi Pagamentos" at bounding box center [740, 28] width 145 height 14
click at [828, 32] on icon "Menu de opções" at bounding box center [830, 29] width 10 height 10
drag, startPoint x: 823, startPoint y: 441, endPoint x: 995, endPoint y: 821, distance: 416.3
click at [823, 441] on div "Fechar janela de mensagens" at bounding box center [830, 438] width 36 height 36
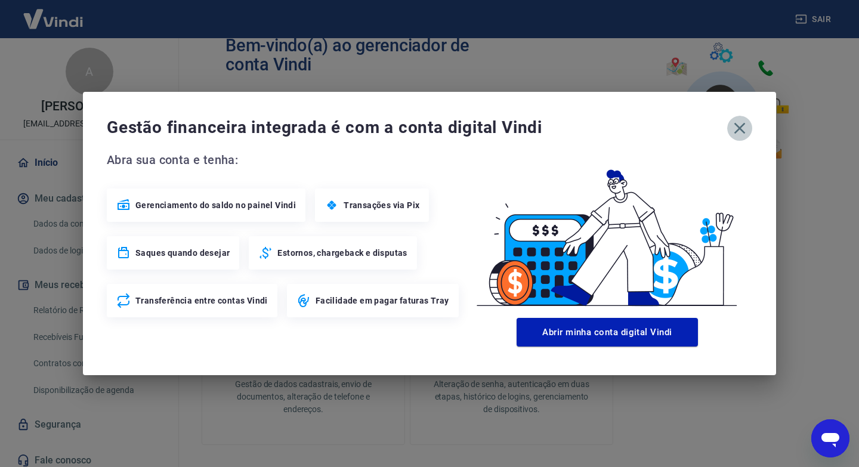
click at [741, 125] on icon "button" at bounding box center [739, 128] width 19 height 19
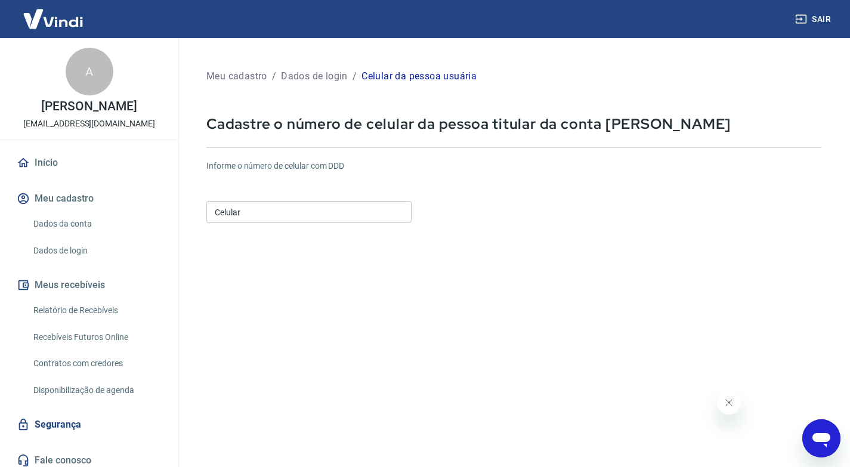
click at [281, 219] on input "Celular" at bounding box center [308, 212] width 205 height 22
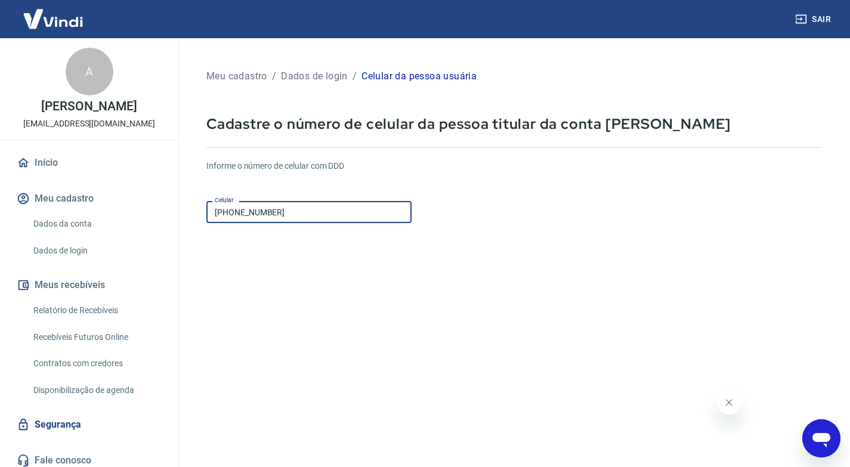
scroll to position [98, 0]
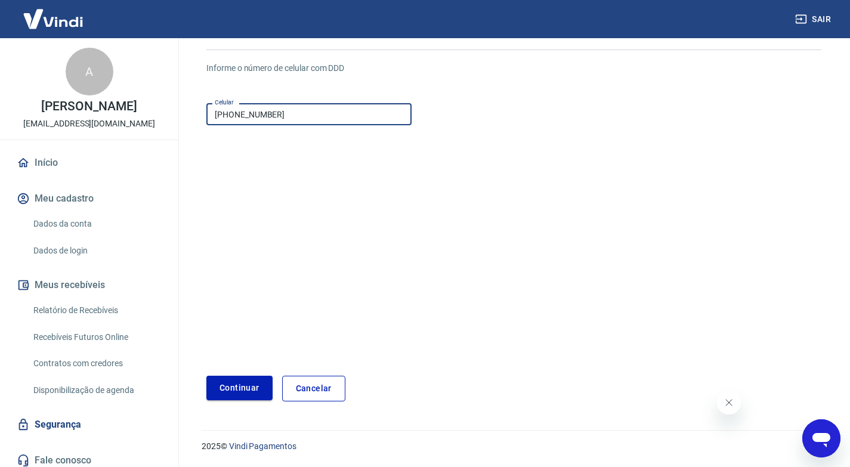
type input "[PHONE_NUMBER]"
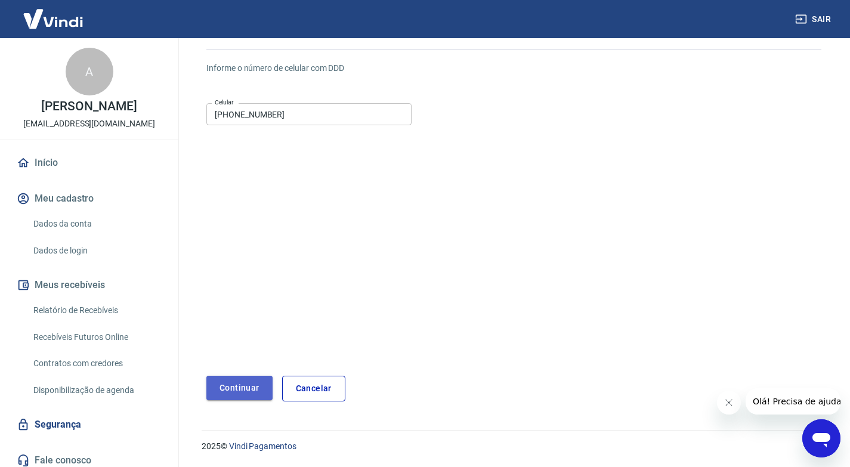
click at [246, 386] on button "Continuar" at bounding box center [239, 388] width 66 height 24
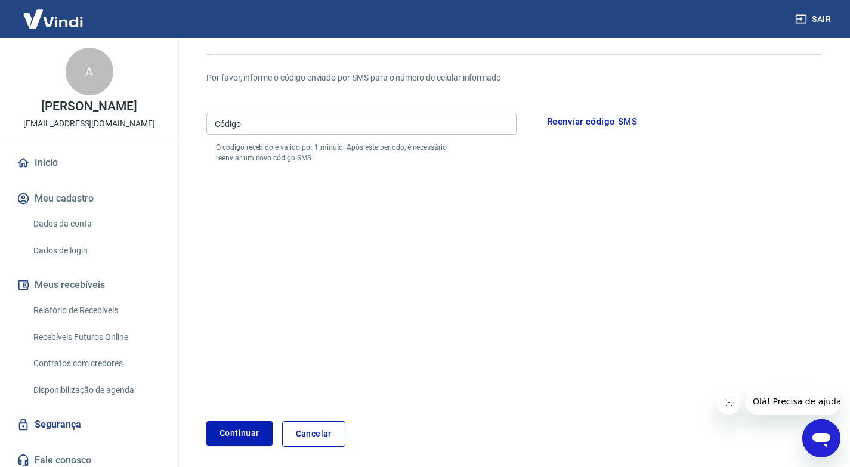
click at [227, 120] on input "Código" at bounding box center [361, 124] width 310 height 22
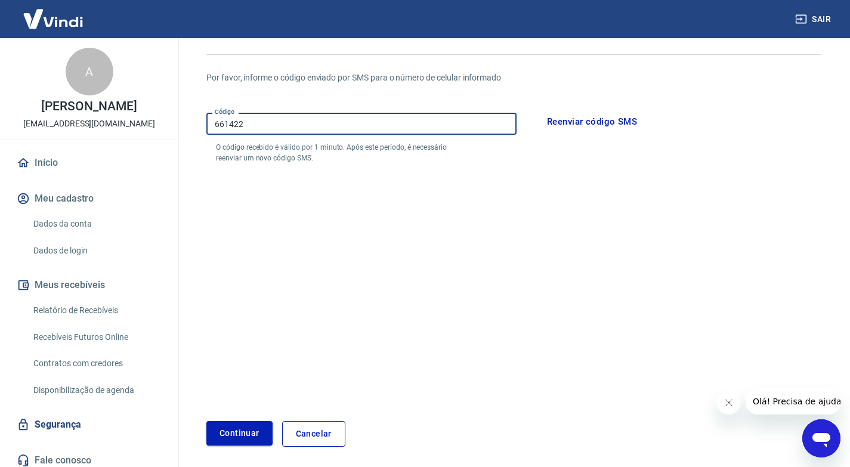
type input "661422"
click at [247, 435] on button "Continuar" at bounding box center [239, 433] width 66 height 24
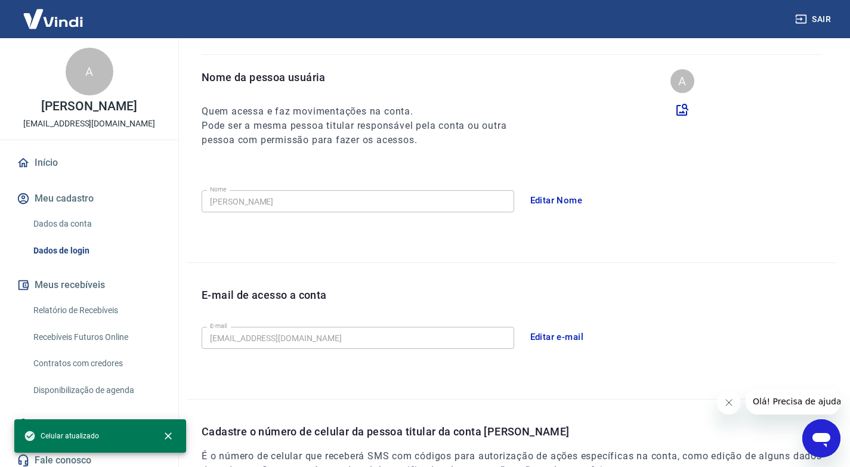
scroll to position [252, 0]
